Goal: Navigation & Orientation: Understand site structure

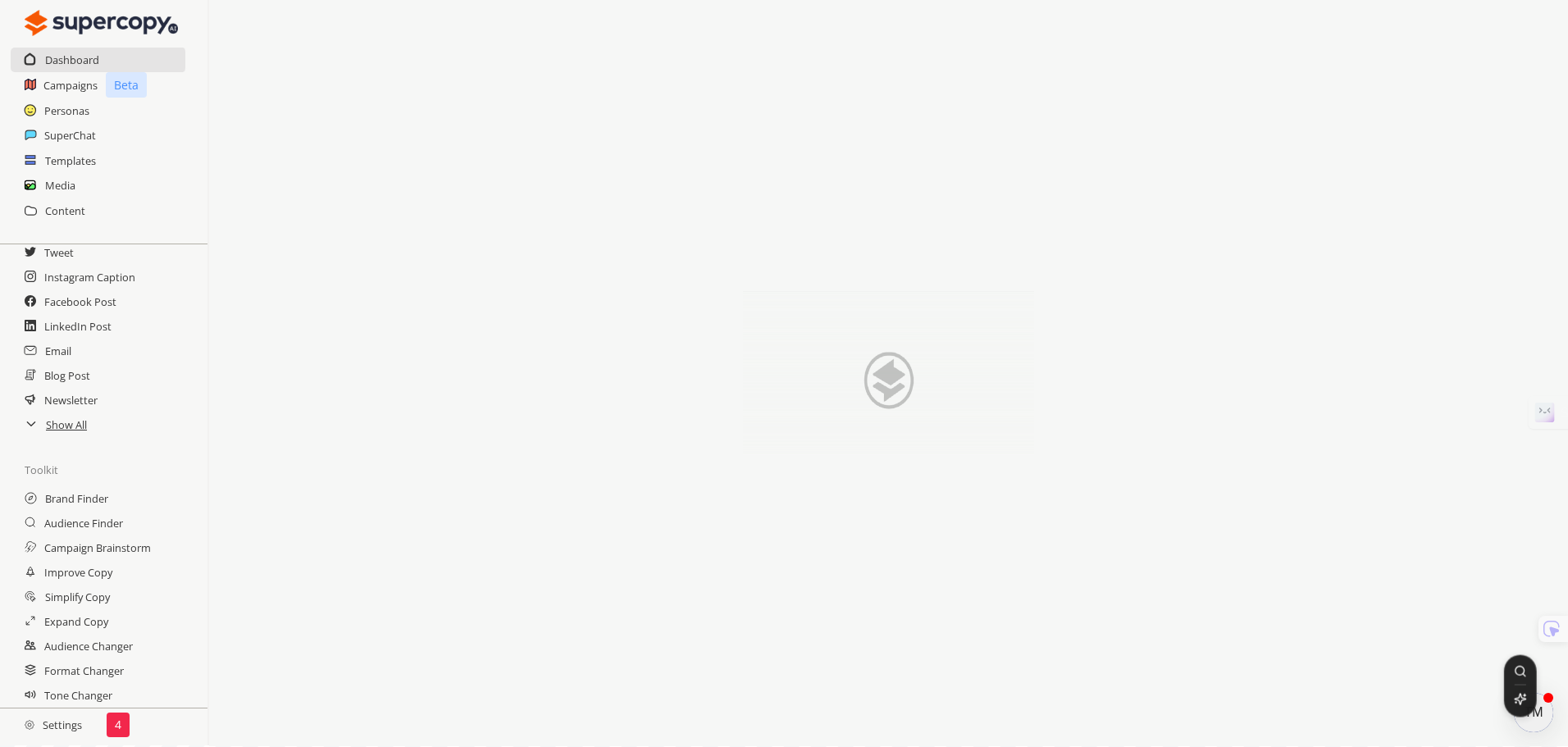
scroll to position [3, 0]
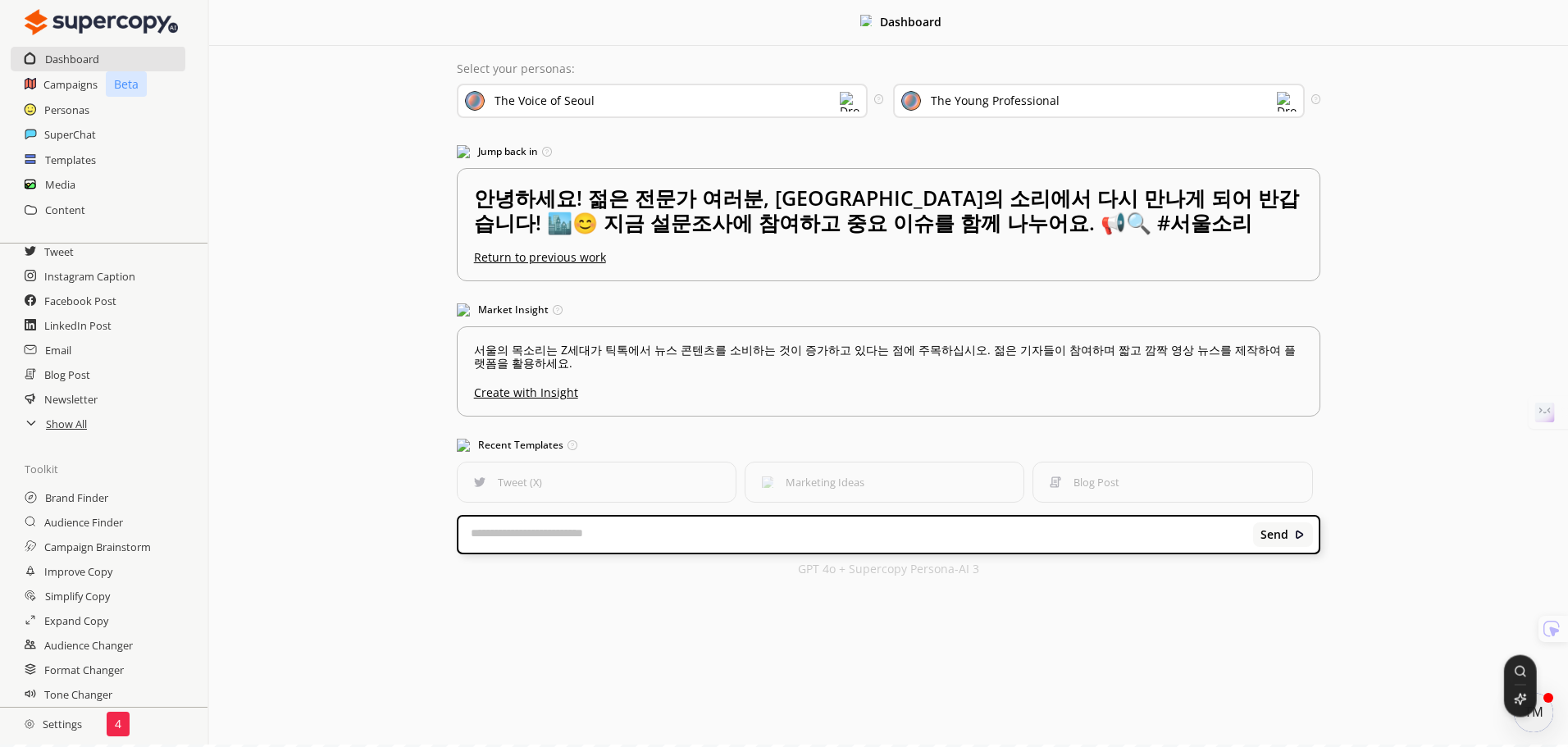
click at [58, 723] on h2 "Settings" at bounding box center [53, 724] width 107 height 33
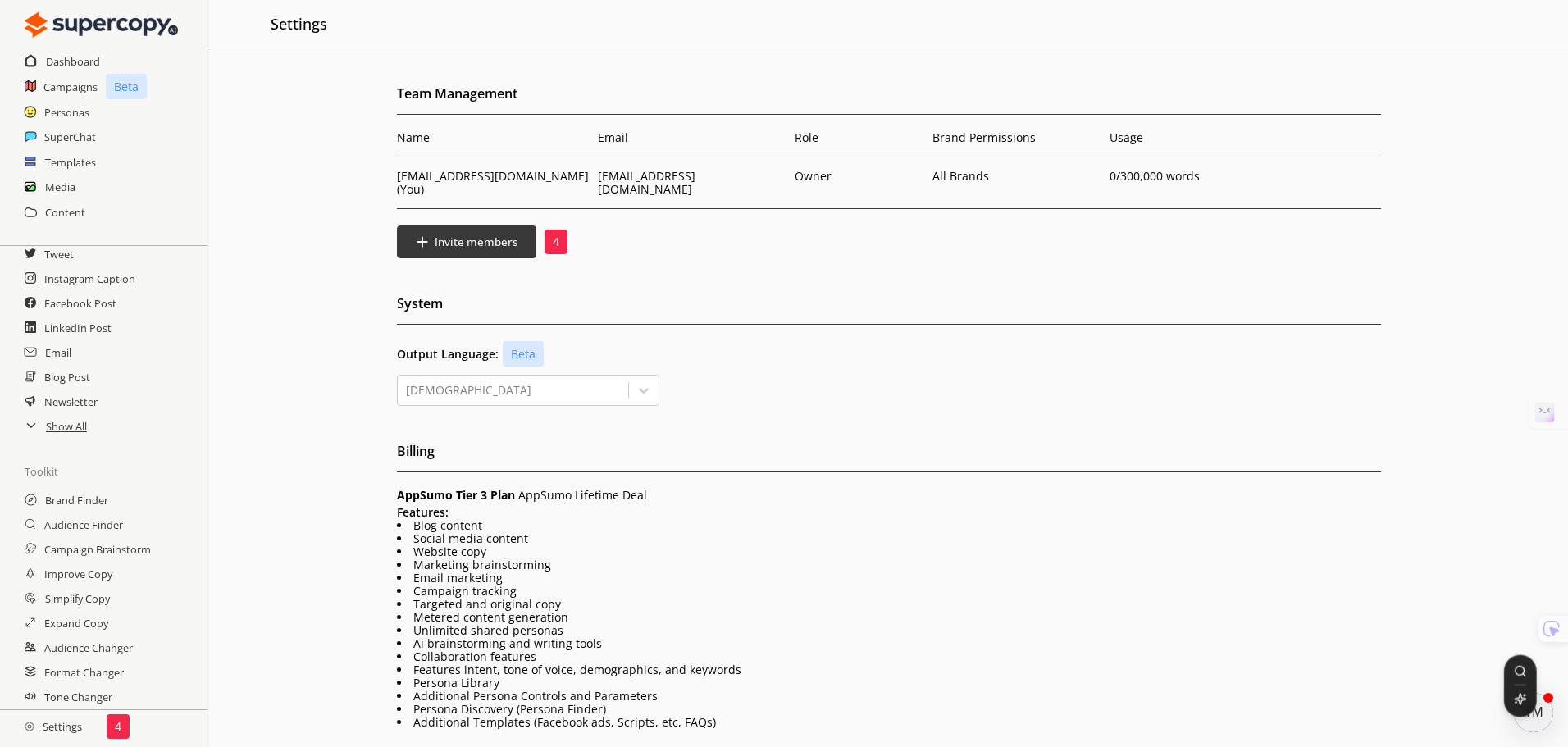
click at [219, 620] on div "Team Management Name Email Role Brand Permissions Usage kennyroh@gmail.com (You…" at bounding box center [888, 511] width 1359 height 859
click at [56, 62] on h2 "Dashboard" at bounding box center [74, 61] width 55 height 25
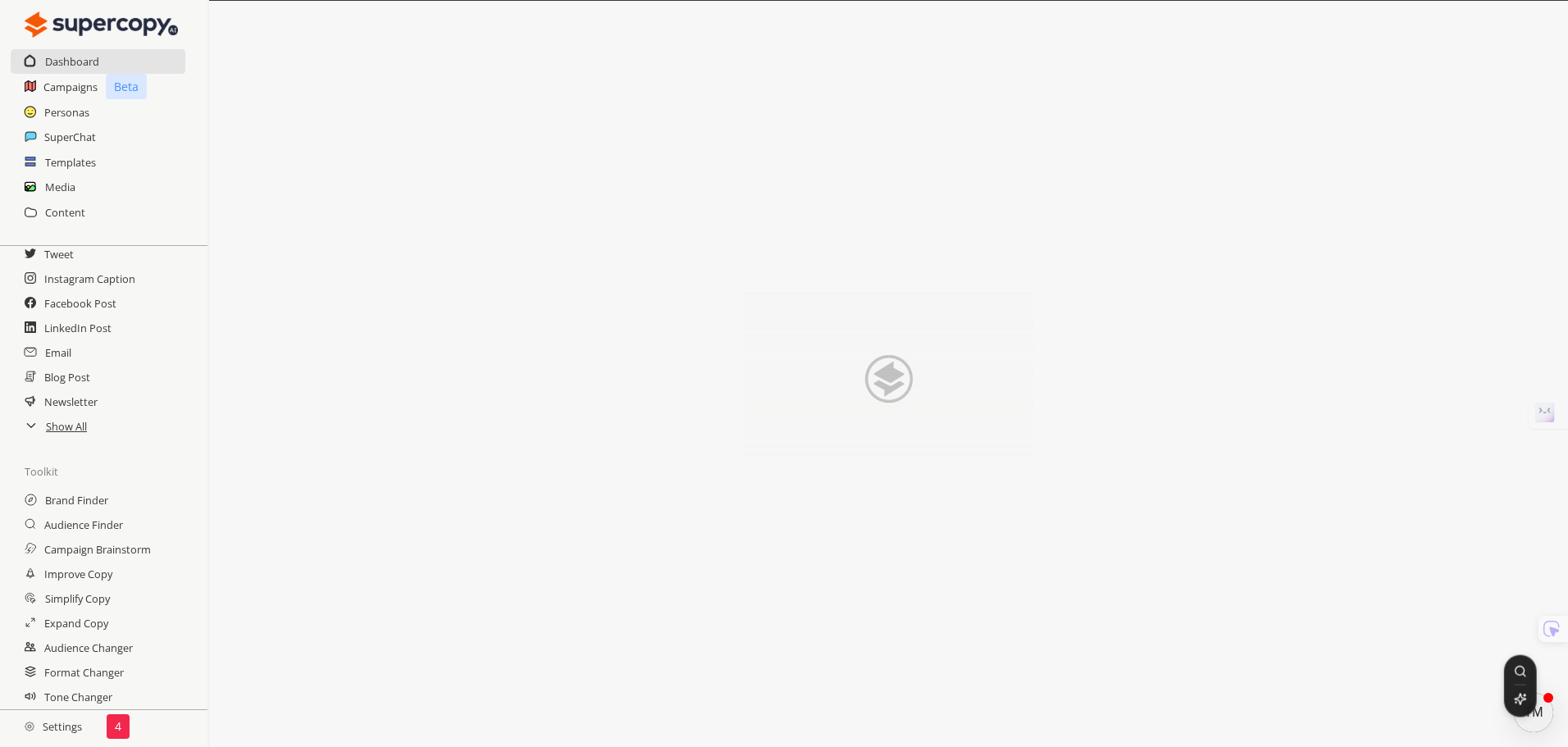
click at [133, 17] on img at bounding box center [101, 25] width 153 height 33
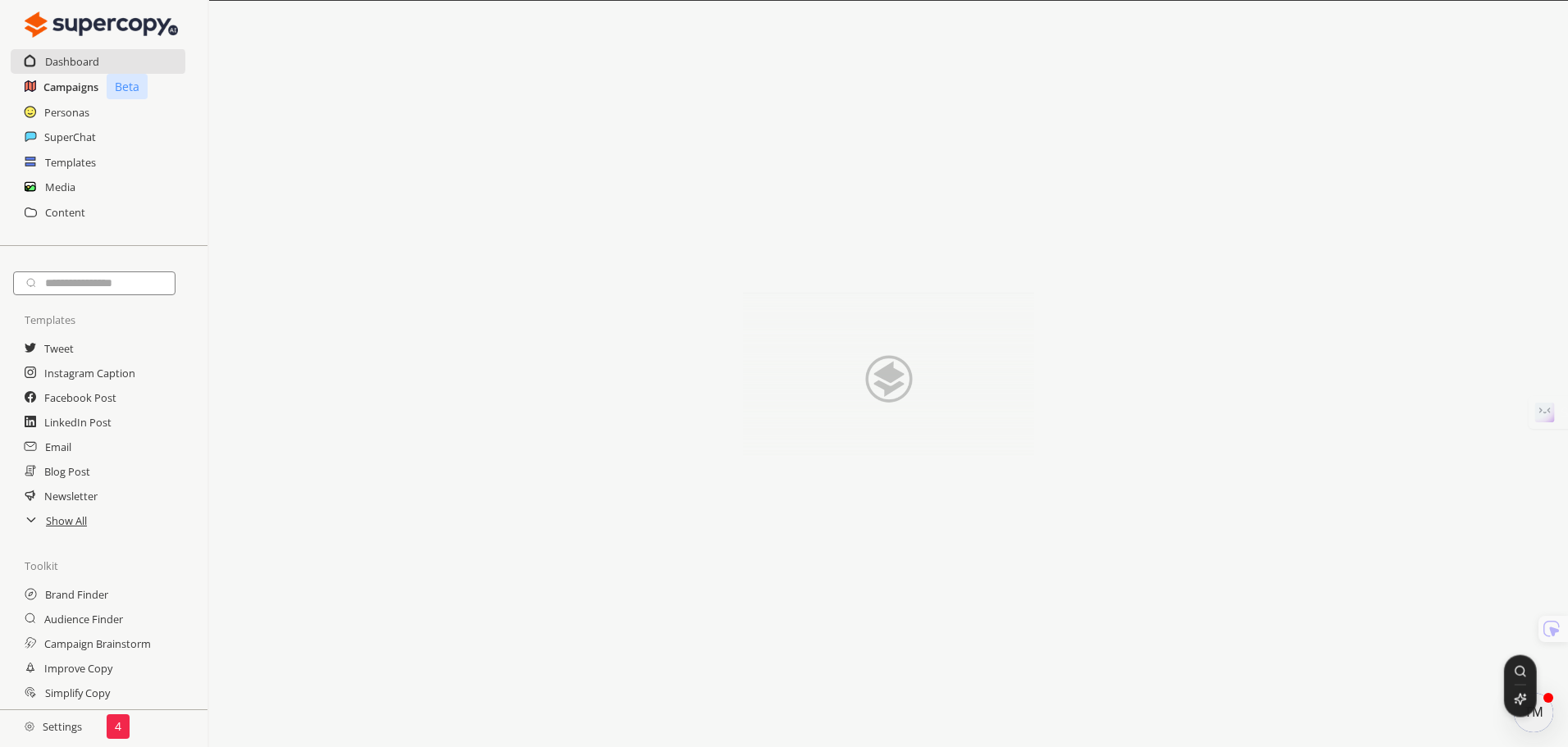
click at [56, 91] on h2 "Campaigns" at bounding box center [71, 86] width 55 height 25
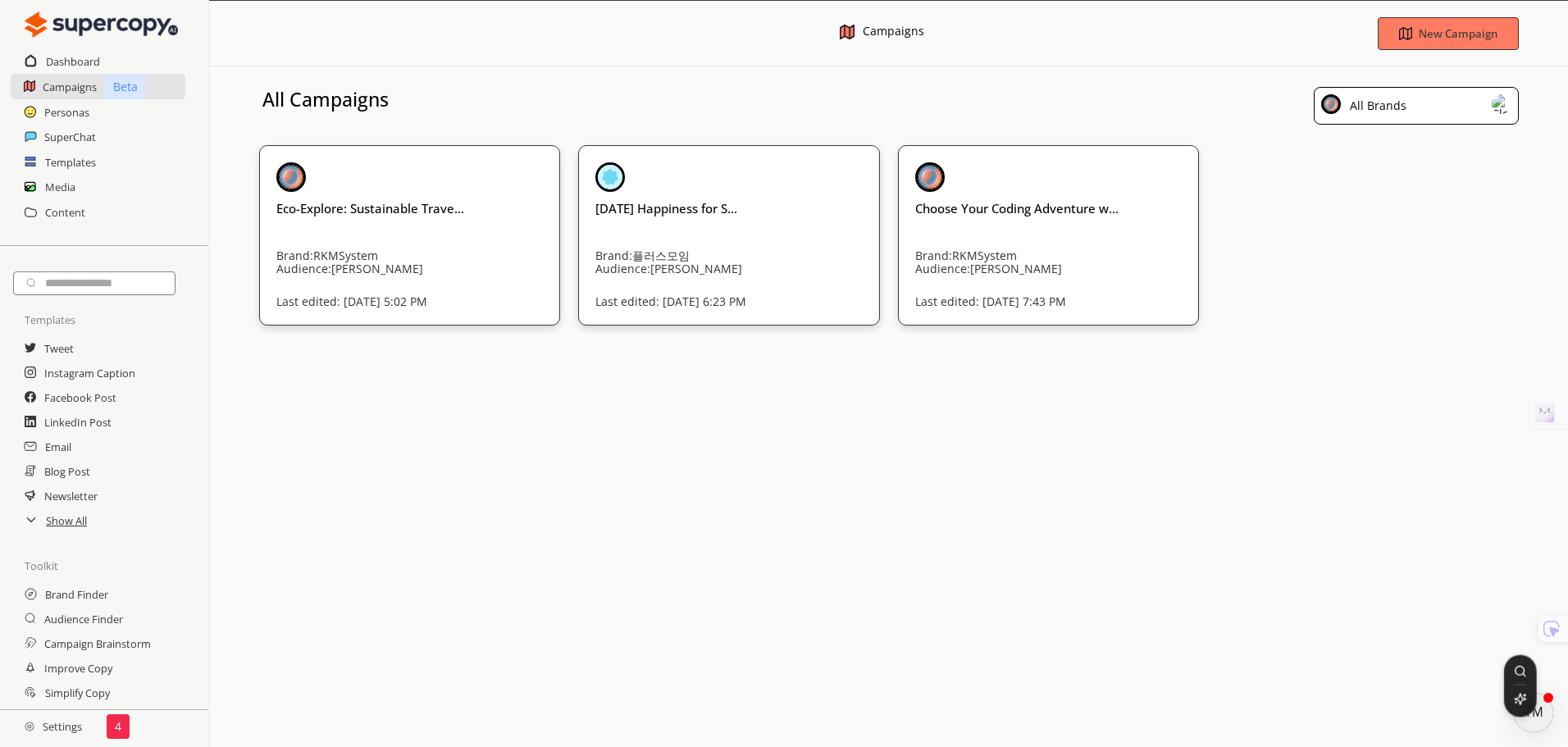
click at [96, 116] on div "Personas" at bounding box center [104, 112] width 207 height 25
click at [52, 116] on h2 "Personas" at bounding box center [68, 112] width 46 height 25
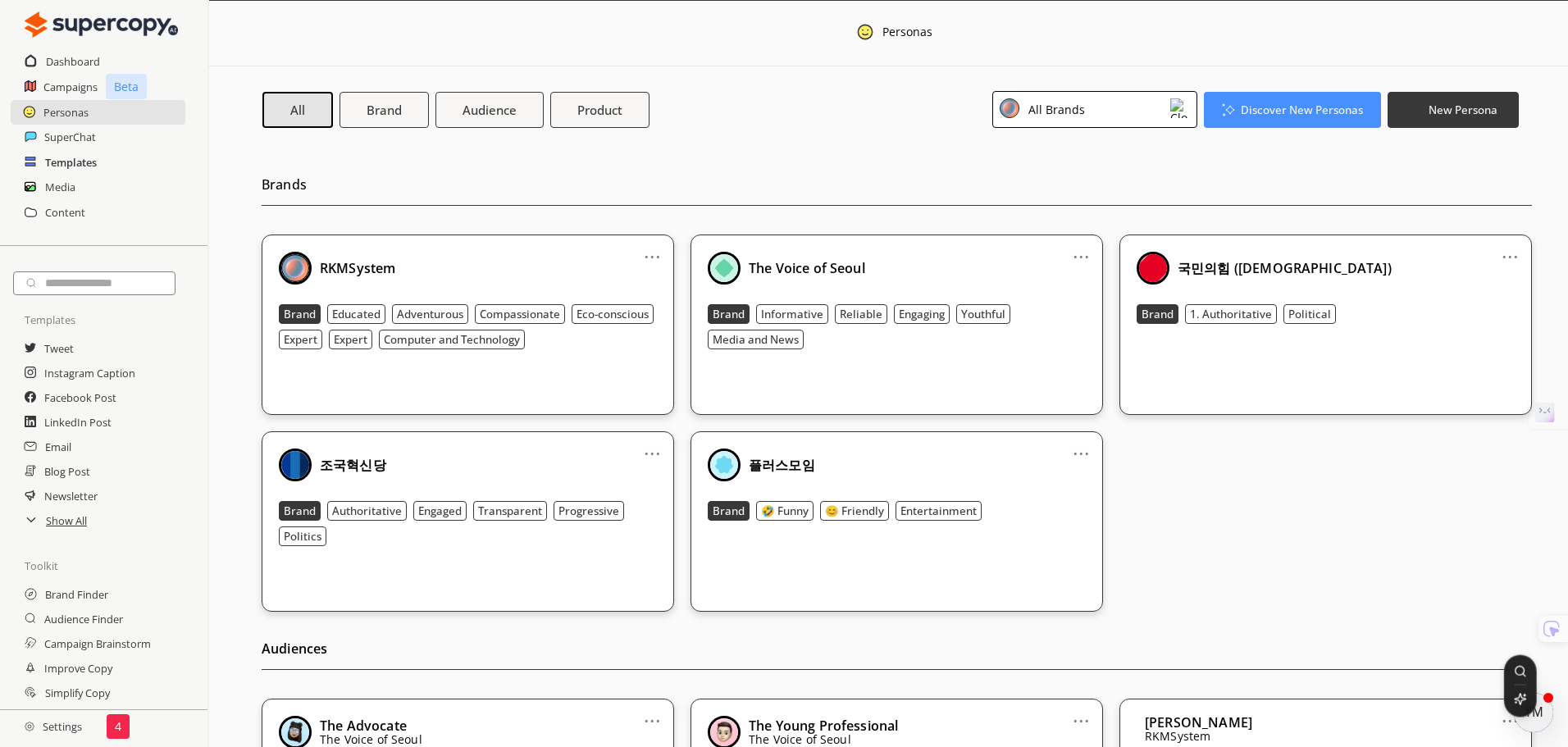
click at [71, 162] on h2 "Templates" at bounding box center [71, 162] width 51 height 25
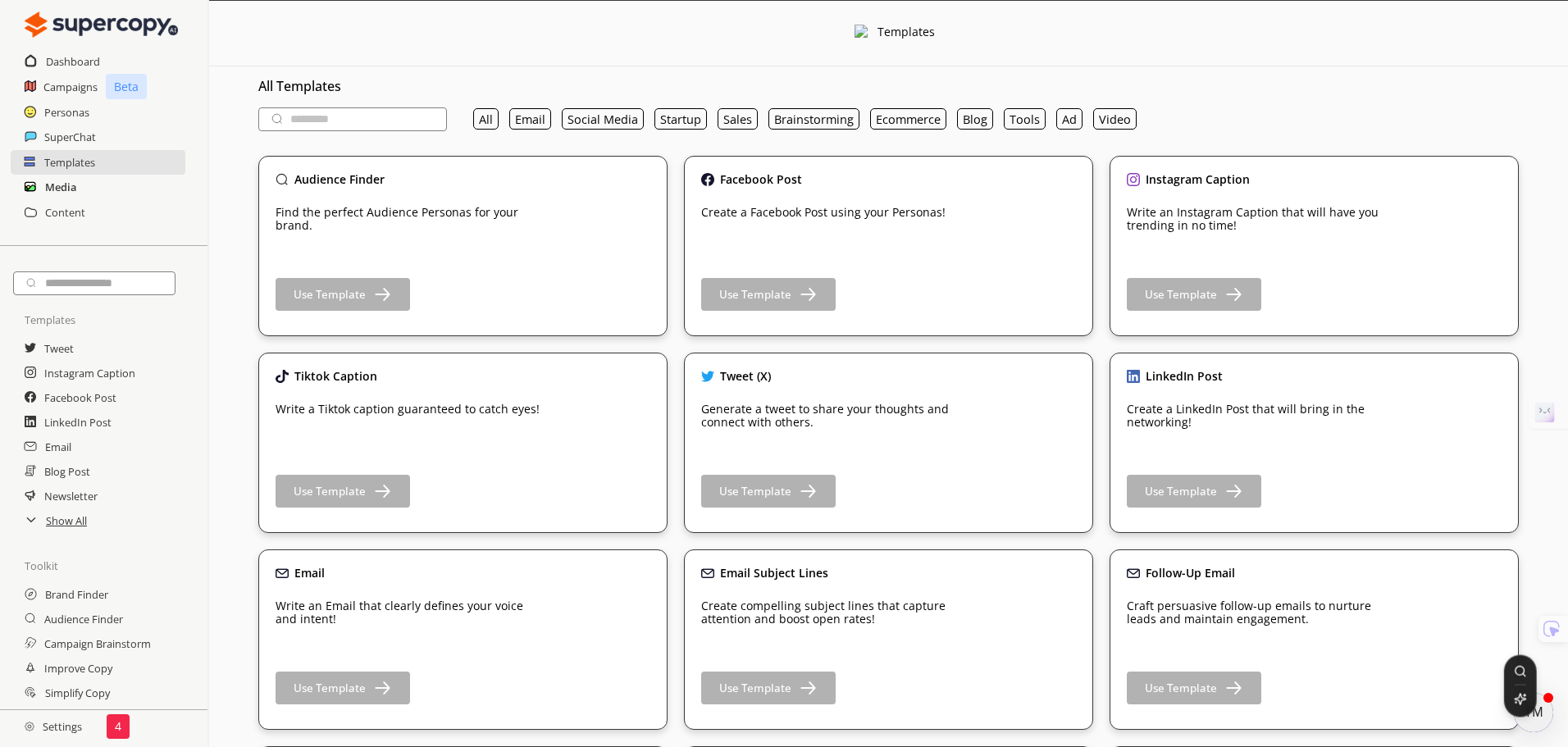
click at [61, 187] on h2 "Media" at bounding box center [61, 187] width 31 height 25
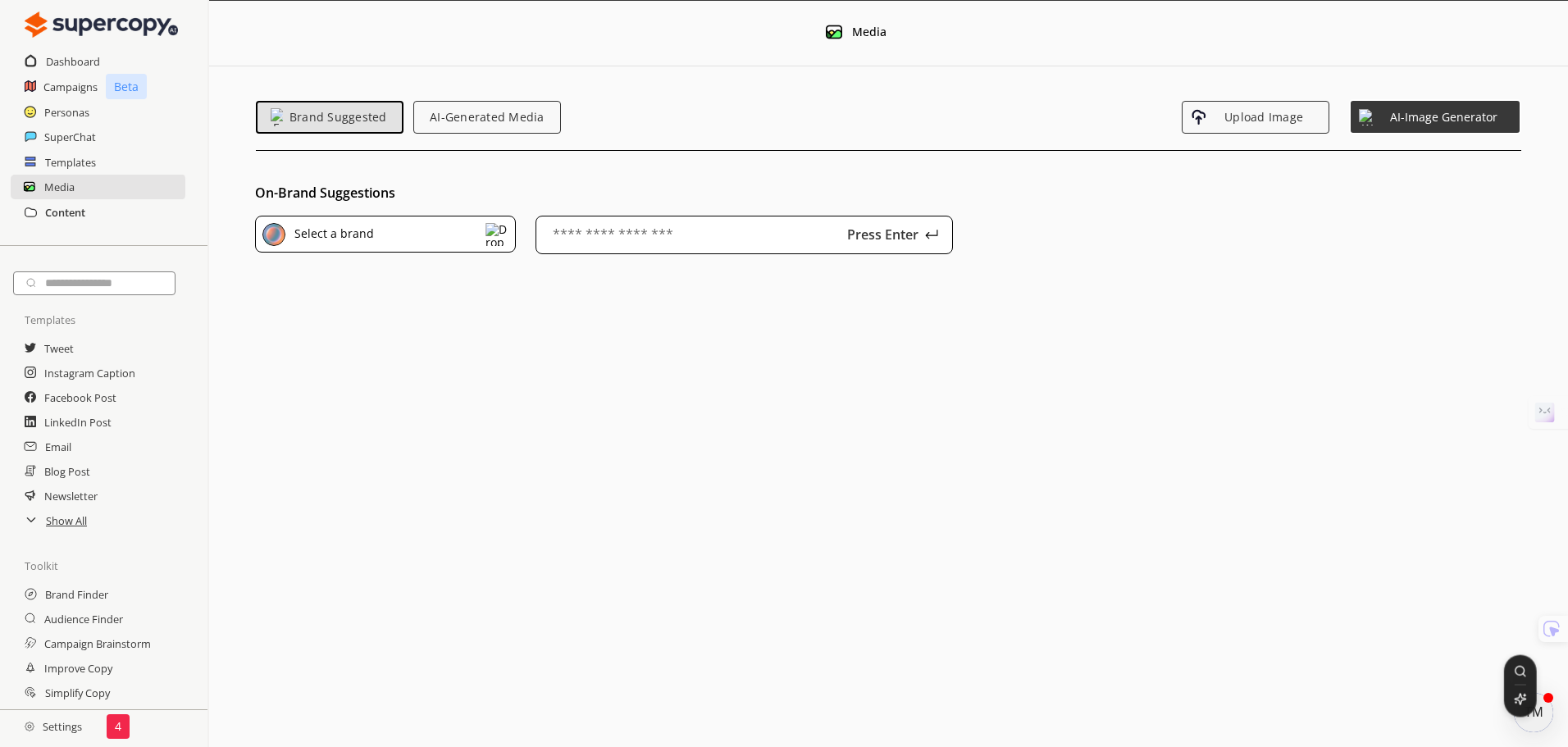
click at [68, 213] on h2 "Content" at bounding box center [65, 212] width 40 height 25
